Goal: Unclear

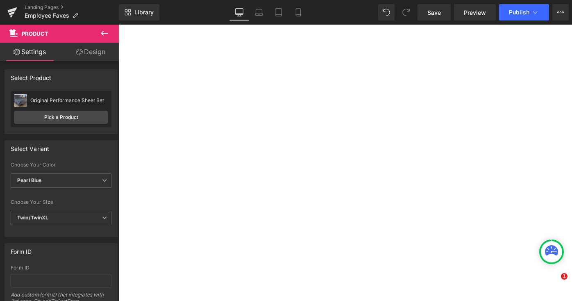
select select "XL"
select select "M"
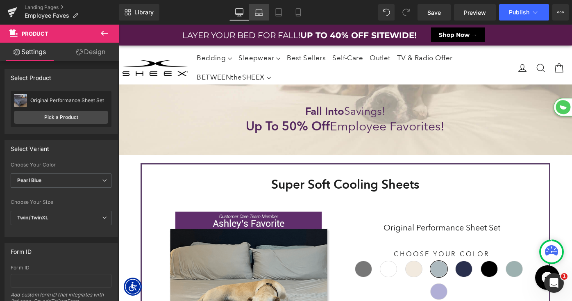
scroll to position [4972, 453]
click at [560, 11] on icon at bounding box center [560, 12] width 7 height 7
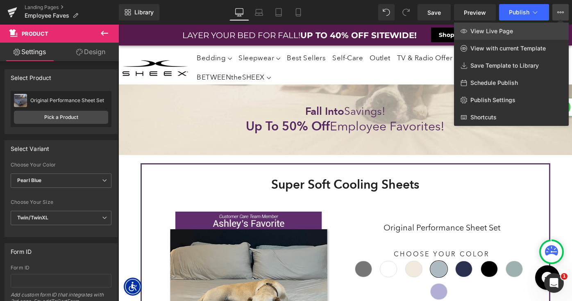
click at [510, 28] on span "View Live Page" at bounding box center [491, 30] width 43 height 7
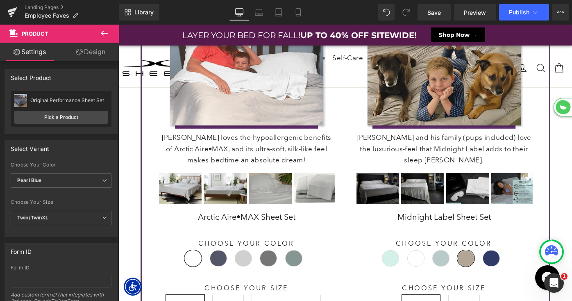
scroll to position [4, 4]
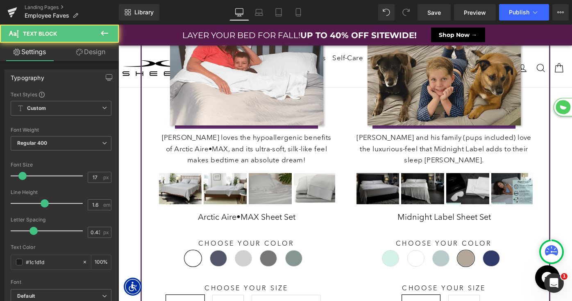
click at [419, 144] on p "[PERSON_NAME] and his family (pups included) love the luxurious-feel that Midni…" at bounding box center [444, 149] width 177 height 34
click at [415, 150] on p "[PERSON_NAME] and his family (pups included) love the luxurious-feel that Midni…" at bounding box center [444, 149] width 177 height 34
click at [395, 150] on p "[PERSON_NAME] and his family (pups included) love the luxurious-feel that Midni…" at bounding box center [444, 149] width 177 height 34
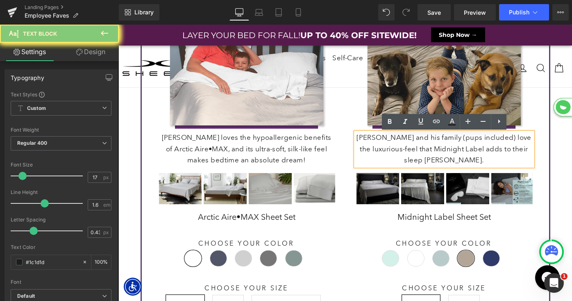
click at [395, 150] on p "[PERSON_NAME] and his family (pups included) love the luxurious-feel that Midni…" at bounding box center [444, 149] width 177 height 34
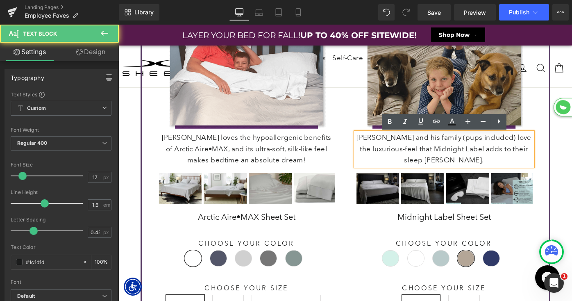
click at [395, 150] on p "[PERSON_NAME] and his family (pups included) love the luxurious-feel that Midni…" at bounding box center [444, 149] width 177 height 34
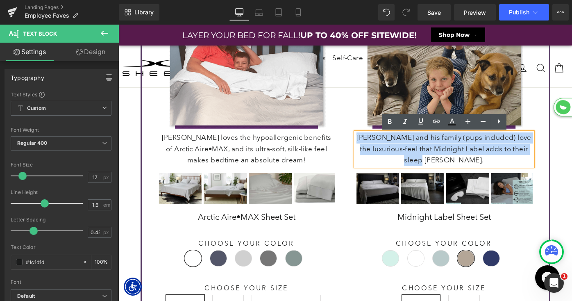
copy p "[PERSON_NAME] and his family (pups included) love the luxurious-feel that Midni…"
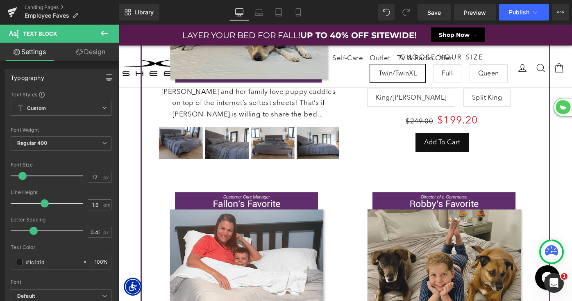
scroll to position [220, 0]
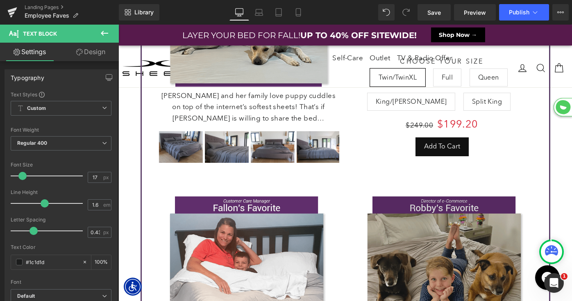
click at [439, 164] on div "Image [PERSON_NAME] and her family love puppy cuddles on top of the internet’s …" at bounding box center [345, 57] width 387 height 219
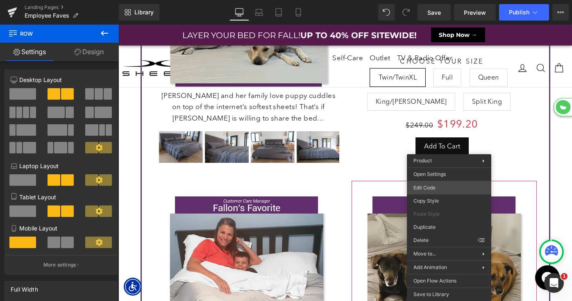
click at [439, 0] on div "Product You are previewing how the will restyle your page. You can not edit Ele…" at bounding box center [286, 0] width 572 height 0
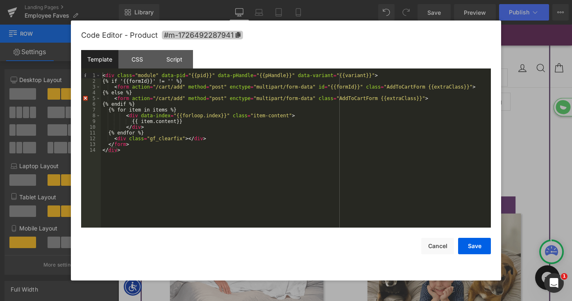
click at [235, 37] on icon at bounding box center [238, 35] width 6 height 6
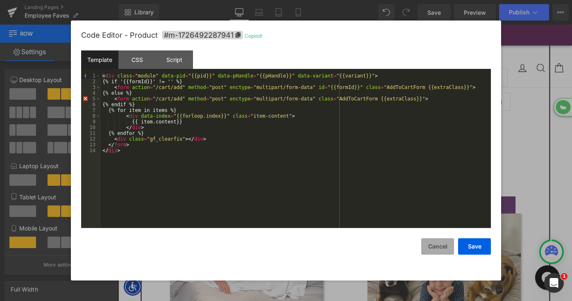
click at [442, 246] on button "Cancel" at bounding box center [437, 246] width 33 height 16
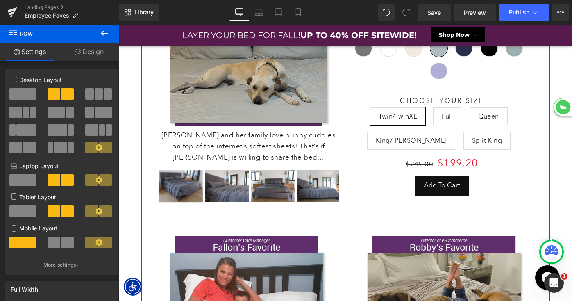
scroll to position [4972, 453]
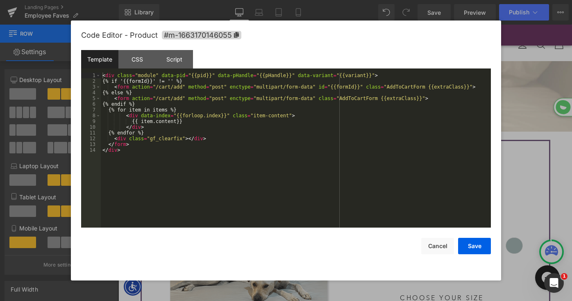
click at [329, 0] on div "Product You are previewing how the will restyle your page. You can not edit Ele…" at bounding box center [286, 0] width 572 height 0
click at [234, 35] on icon at bounding box center [236, 35] width 6 height 6
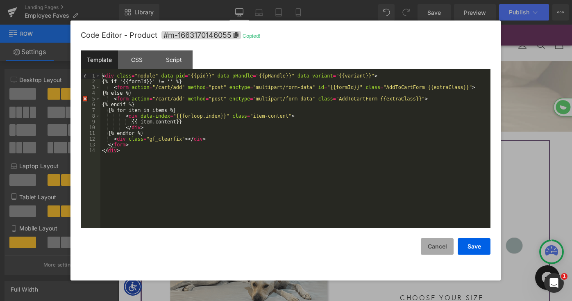
click at [435, 245] on button "Cancel" at bounding box center [437, 246] width 33 height 16
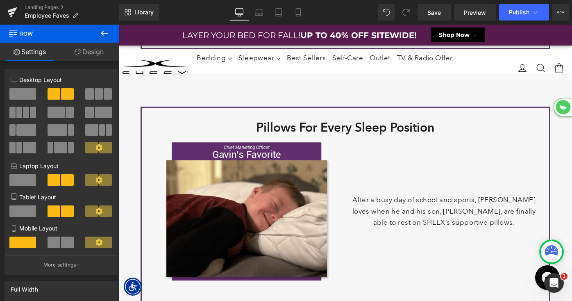
scroll to position [735, 0]
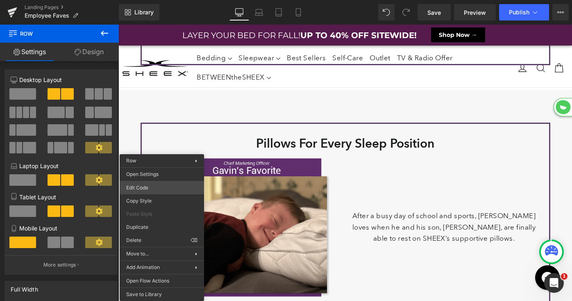
click at [150, 0] on div "Product You are previewing how the will restyle your page. You can not edit Ele…" at bounding box center [286, 0] width 572 height 0
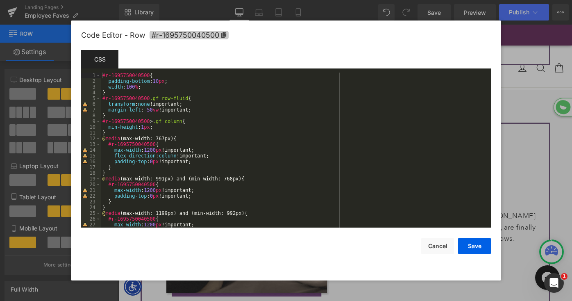
click at [222, 34] on icon at bounding box center [224, 35] width 6 height 6
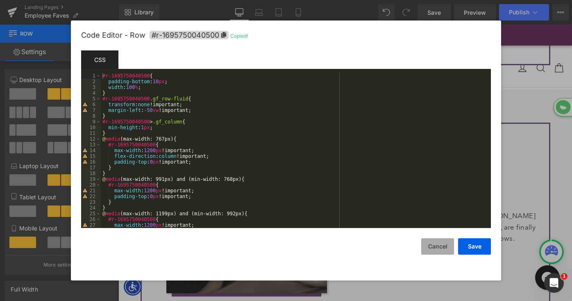
click at [441, 247] on button "Cancel" at bounding box center [437, 246] width 33 height 16
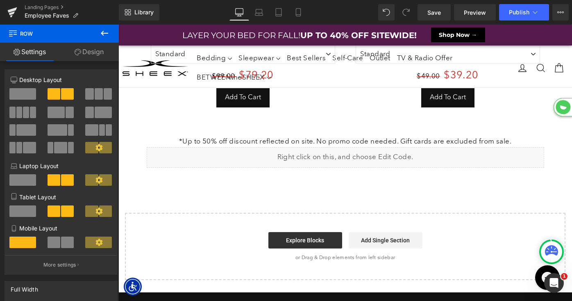
scroll to position [4415, 0]
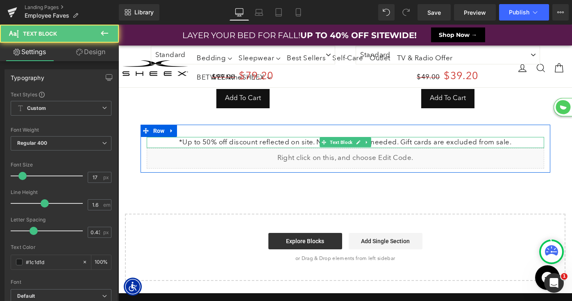
click at [278, 137] on p "*Up to 50% off discount reflected on site. No promo code needed. Gift cards are…" at bounding box center [345, 142] width 397 height 11
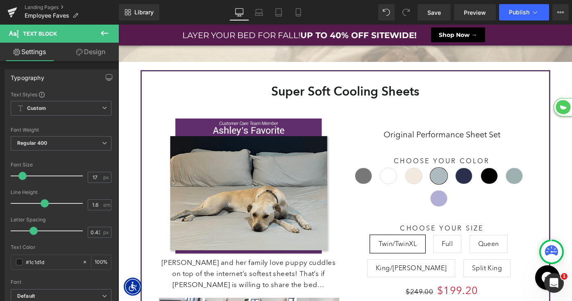
scroll to position [4972, 453]
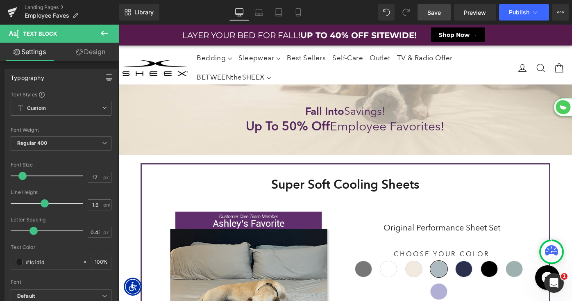
click at [435, 15] on span "Save" at bounding box center [434, 12] width 14 height 9
